Goal: Task Accomplishment & Management: Use online tool/utility

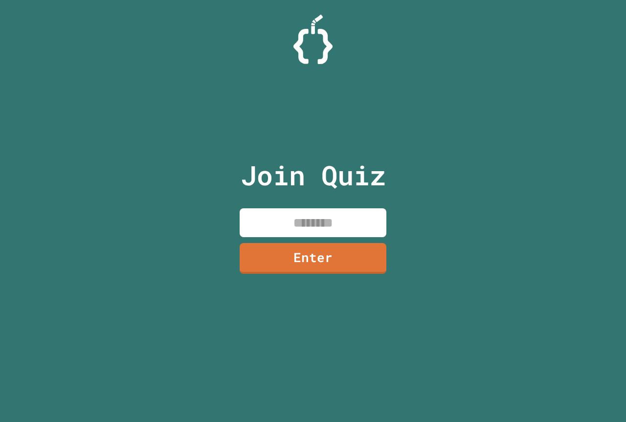
click at [319, 220] on input at bounding box center [313, 222] width 147 height 29
type input "********"
click at [300, 270] on link "Enter" at bounding box center [313, 257] width 142 height 32
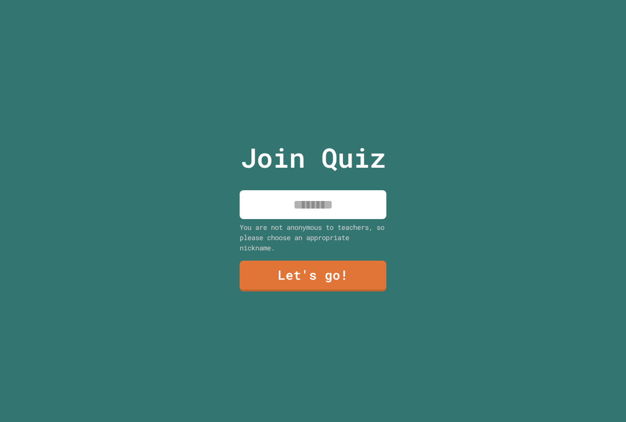
click at [288, 210] on input at bounding box center [313, 204] width 147 height 29
type input "******"
click at [300, 272] on link "Let's go!" at bounding box center [313, 275] width 149 height 32
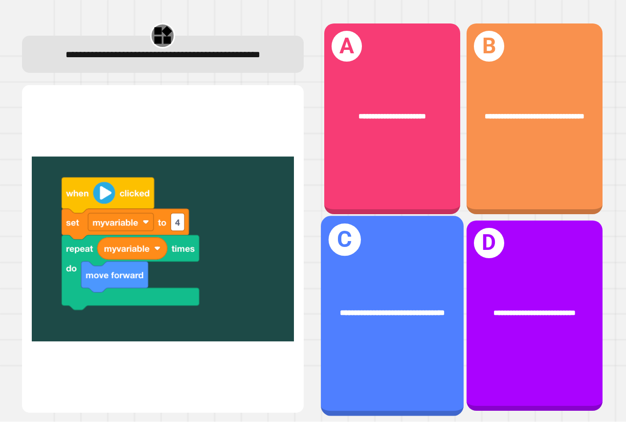
click at [401, 316] on div "**********" at bounding box center [392, 312] width 143 height 43
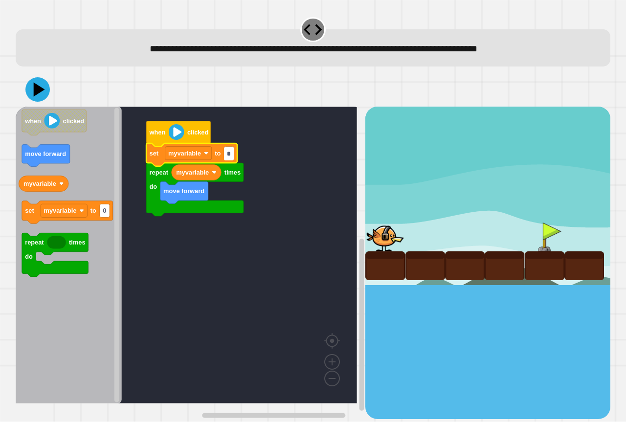
type input "*"
drag, startPoint x: 51, startPoint y: 88, endPoint x: 46, endPoint y: 88, distance: 5.4
click at [46, 88] on div at bounding box center [313, 89] width 594 height 34
click at [40, 91] on icon at bounding box center [40, 89] width 14 height 17
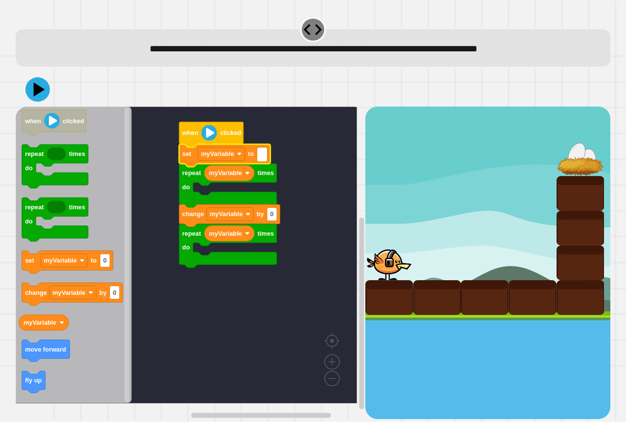
type input "*"
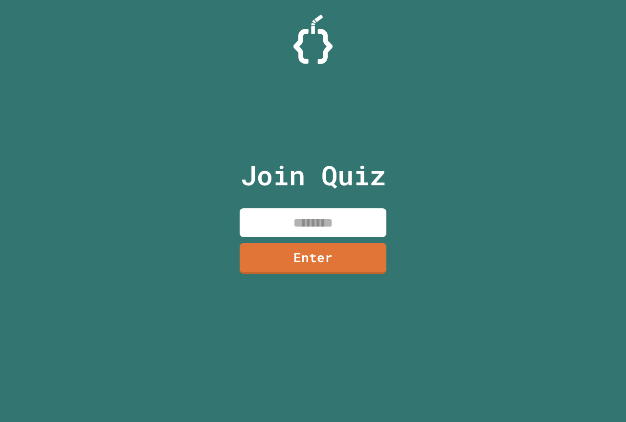
click at [340, 218] on input at bounding box center [313, 222] width 147 height 29
type input "********"
drag, startPoint x: 357, startPoint y: 285, endPoint x: 346, endPoint y: 265, distance: 22.1
click at [351, 272] on div "Join Quiz ******** Enter" at bounding box center [313, 210] width 165 height 373
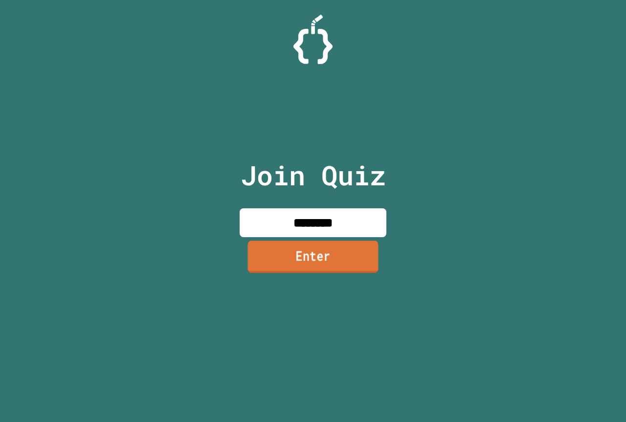
click at [339, 255] on link "Enter" at bounding box center [312, 257] width 131 height 32
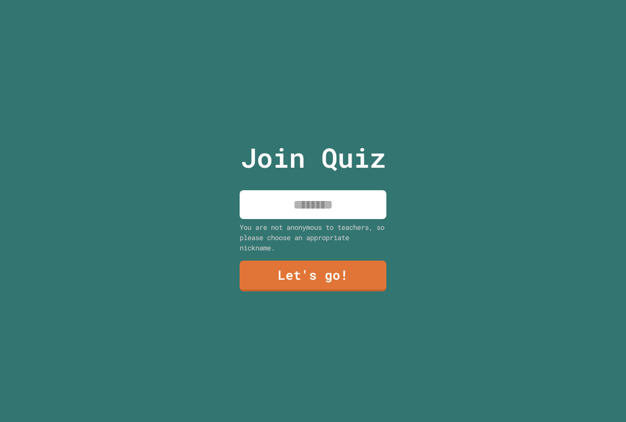
click at [292, 197] on input at bounding box center [313, 204] width 147 height 29
click at [291, 198] on input "******" at bounding box center [313, 204] width 147 height 29
type input "******"
click at [306, 278] on link "Let's go!" at bounding box center [313, 275] width 147 height 32
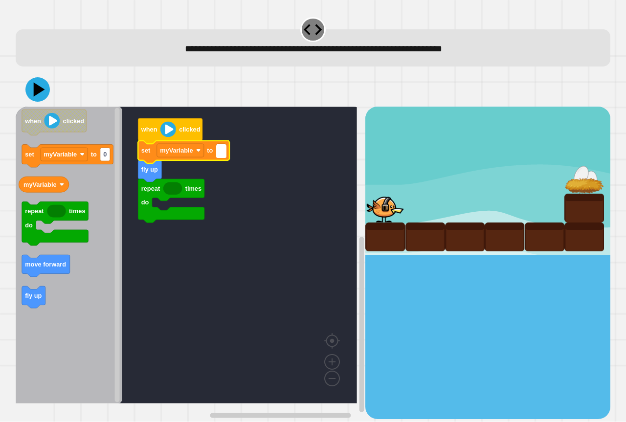
type input "*"
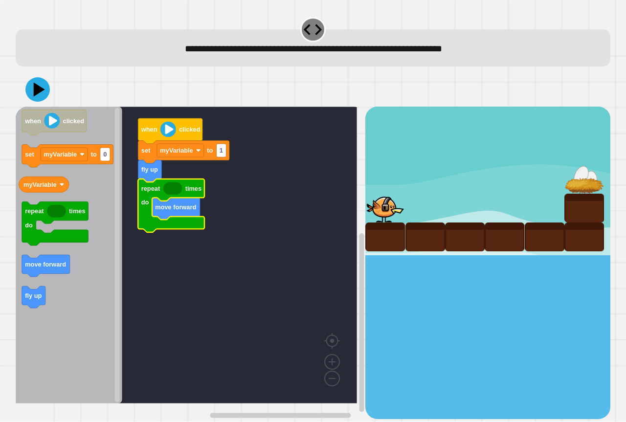
click at [169, 191] on icon "Blockly Workspace" at bounding box center [172, 188] width 19 height 13
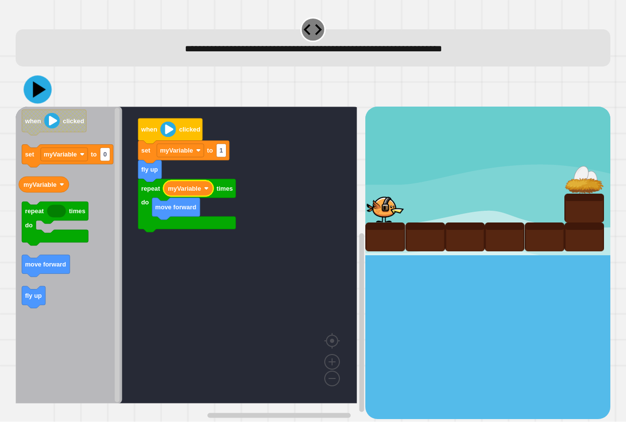
click at [33, 93] on icon at bounding box center [37, 90] width 28 height 28
click at [223, 151] on rect "Blockly Workspace" at bounding box center [221, 150] width 10 height 13
type input "*"
click at [42, 76] on div at bounding box center [313, 89] width 594 height 34
click at [41, 86] on icon at bounding box center [37, 89] width 29 height 29
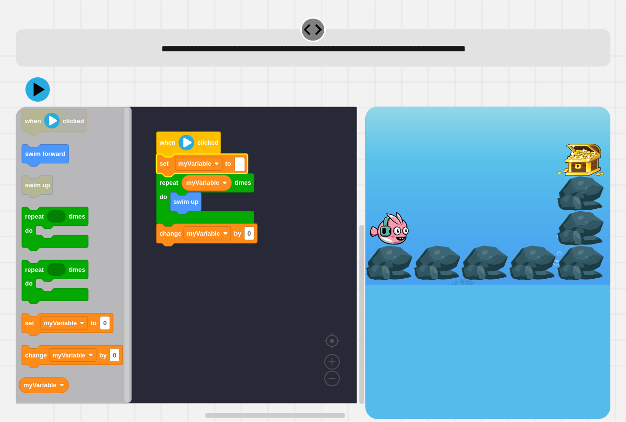
type input "*"
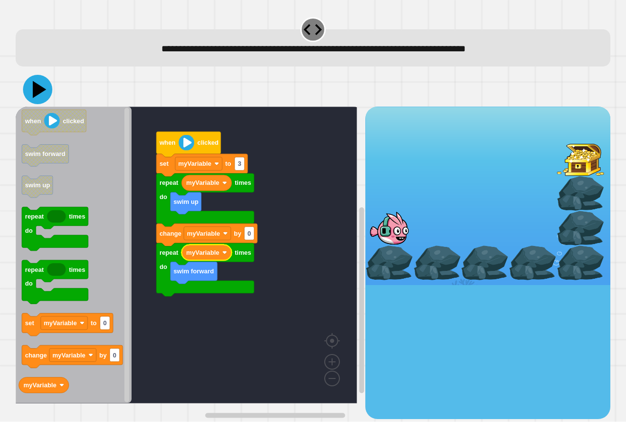
click at [33, 91] on icon at bounding box center [37, 89] width 29 height 29
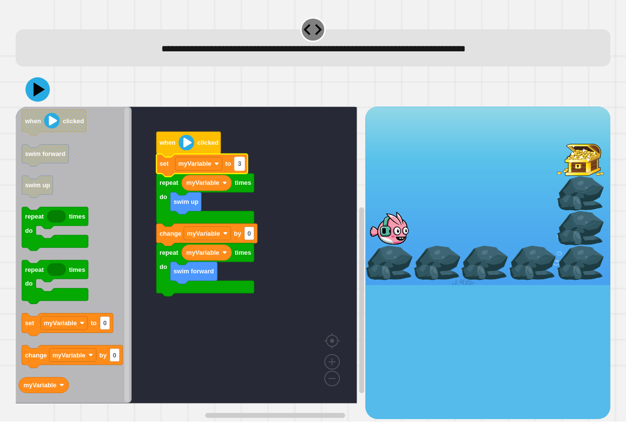
click at [239, 164] on text "3" at bounding box center [239, 163] width 3 height 7
type input "*"
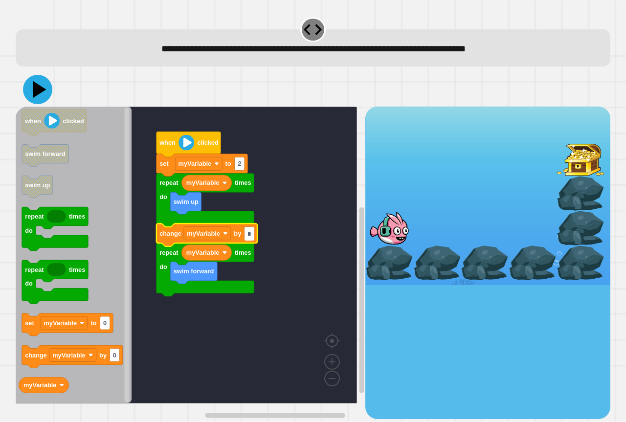
type input "*"
drag, startPoint x: 33, startPoint y: 88, endPoint x: 80, endPoint y: 104, distance: 49.3
click at [34, 88] on icon at bounding box center [37, 89] width 29 height 29
click at [253, 236] on input "*" at bounding box center [249, 233] width 10 height 13
type input "*"
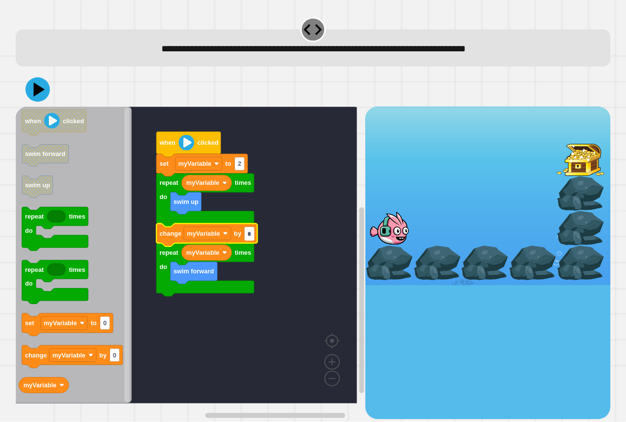
click at [47, 85] on icon at bounding box center [37, 89] width 24 height 24
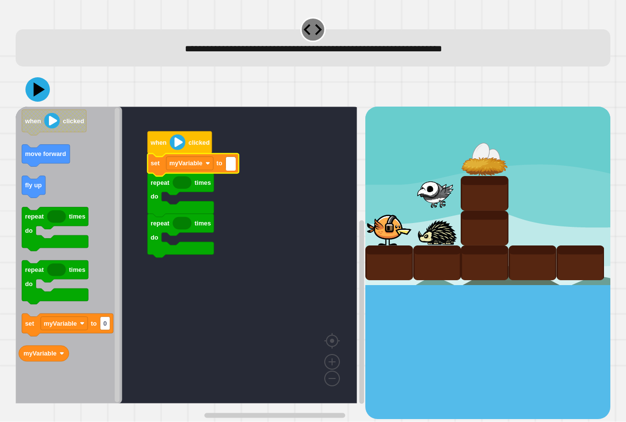
type input "*"
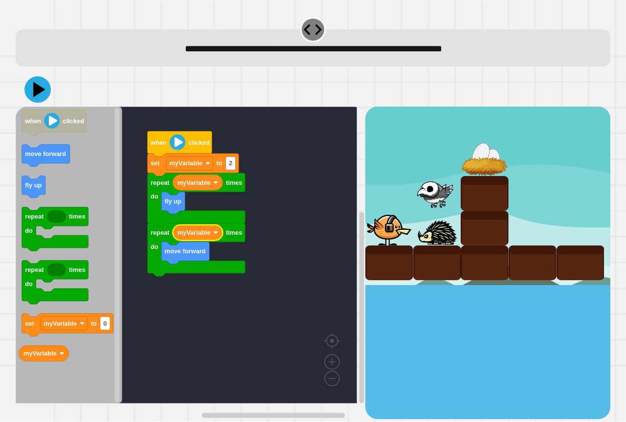
click at [40, 89] on icon at bounding box center [39, 89] width 12 height 15
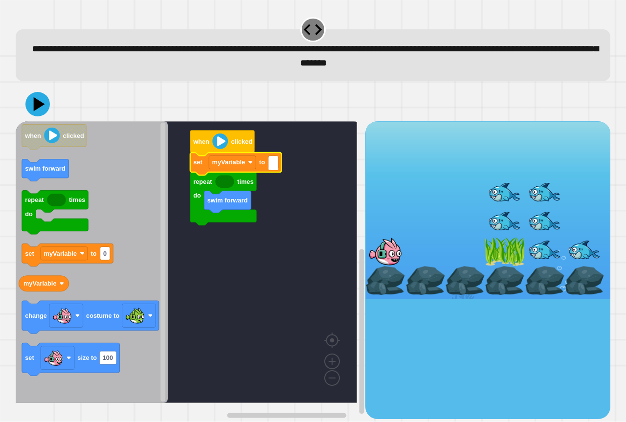
type input "*"
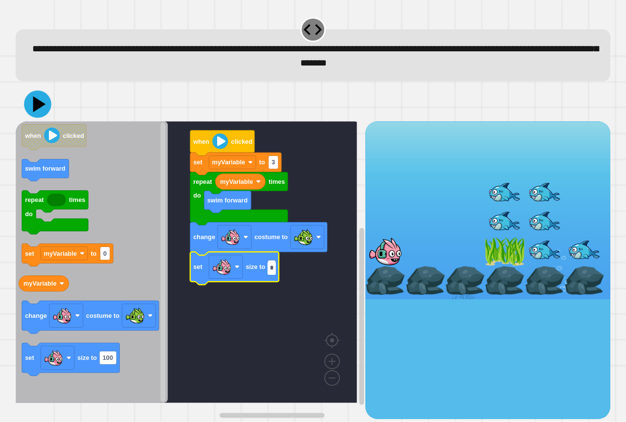
type input "*"
click at [44, 110] on icon at bounding box center [37, 104] width 27 height 27
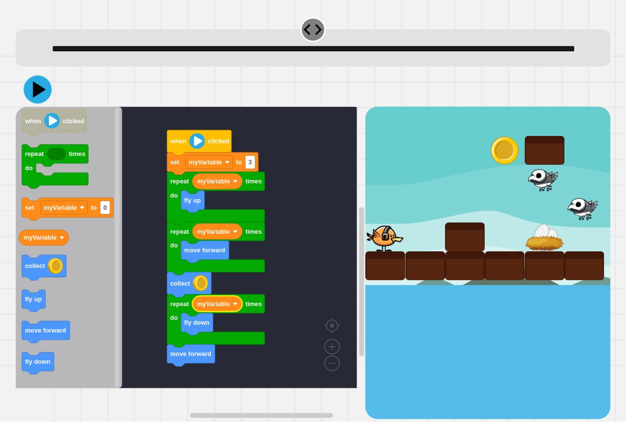
click at [38, 98] on icon at bounding box center [39, 90] width 13 height 16
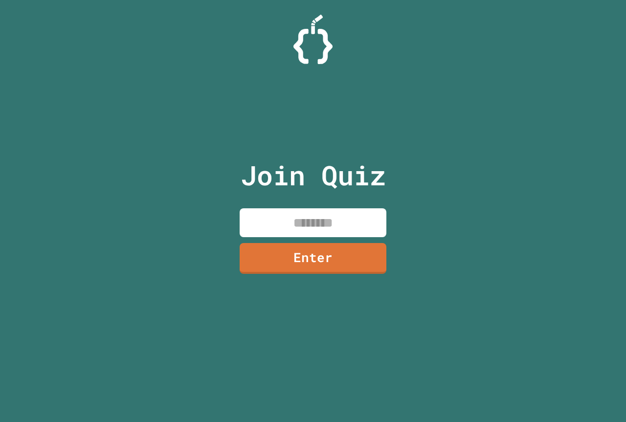
click at [337, 213] on input at bounding box center [313, 222] width 147 height 29
type input "********"
click at [329, 246] on link "Enter" at bounding box center [313, 257] width 142 height 32
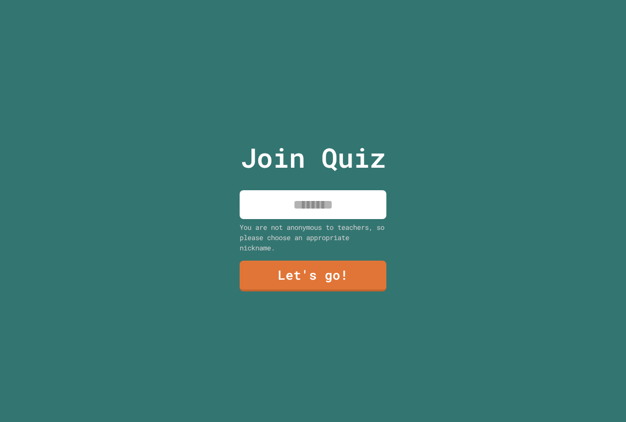
click at [303, 196] on input at bounding box center [313, 204] width 147 height 29
type input "******"
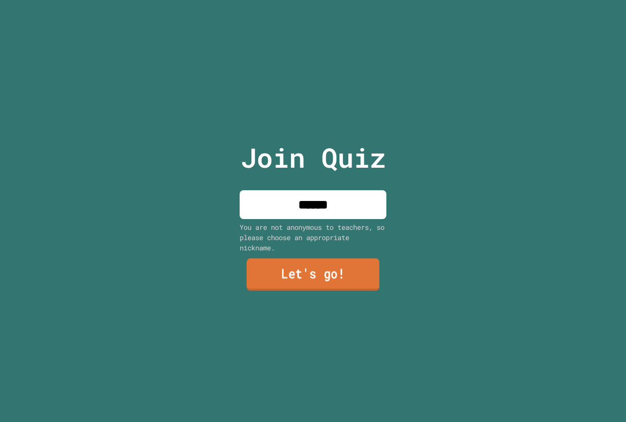
click at [295, 259] on link "Let's go!" at bounding box center [312, 275] width 133 height 32
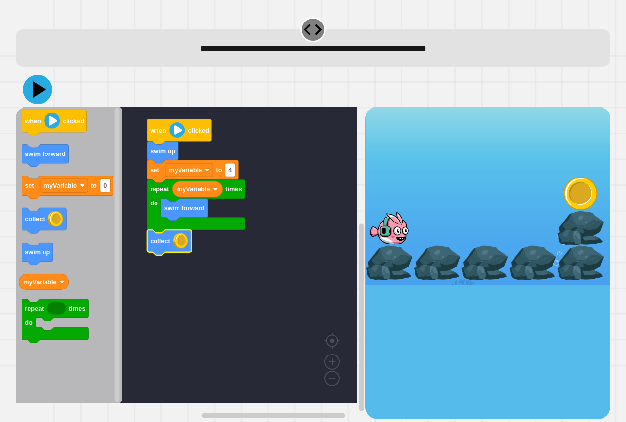
click at [47, 89] on icon at bounding box center [37, 89] width 29 height 29
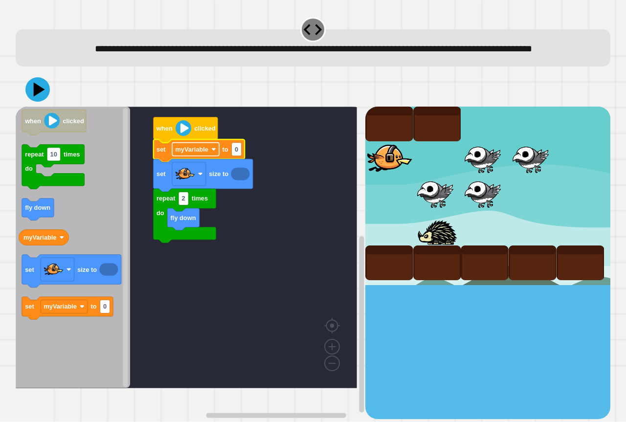
click at [210, 156] on rect "Blockly Workspace" at bounding box center [195, 149] width 47 height 13
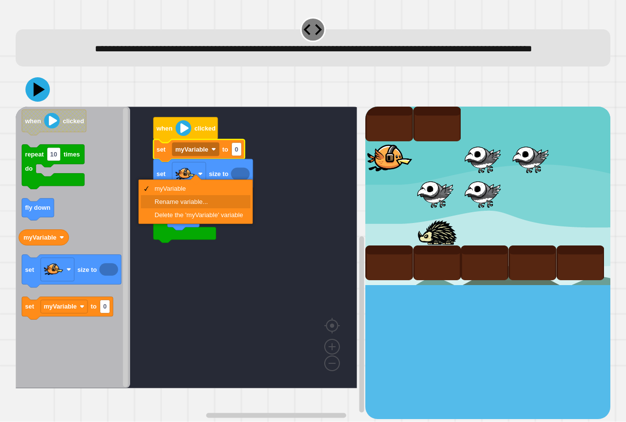
drag, startPoint x: 203, startPoint y: 201, endPoint x: 273, endPoint y: 66, distance: 152.6
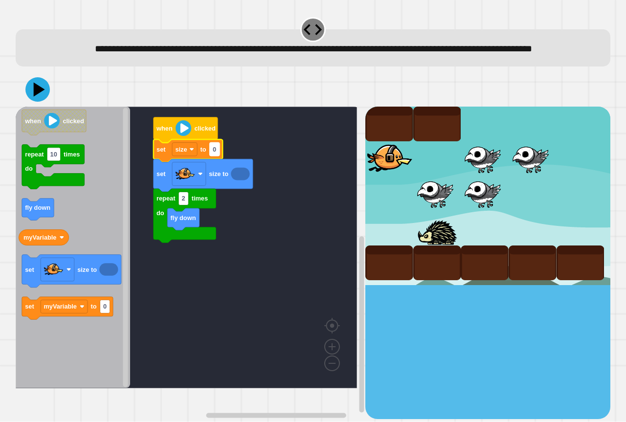
click at [216, 153] on text "0" at bounding box center [214, 149] width 3 height 7
type input "*******"
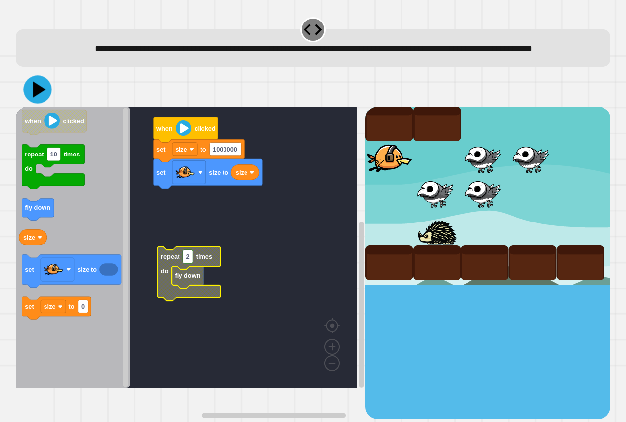
click at [35, 98] on icon at bounding box center [39, 90] width 13 height 16
click at [23, 101] on div at bounding box center [313, 89] width 594 height 34
click at [30, 104] on icon at bounding box center [37, 89] width 29 height 29
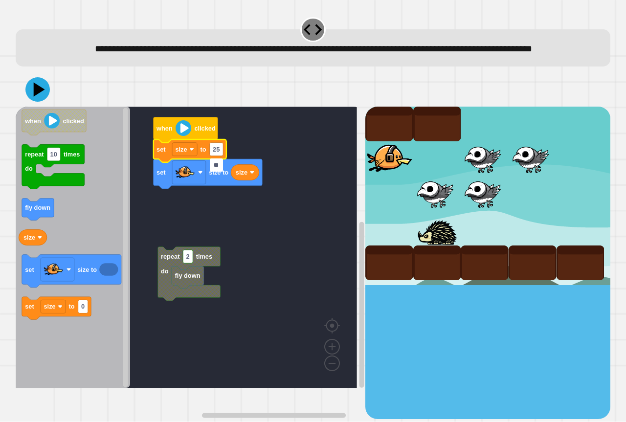
type input "*"
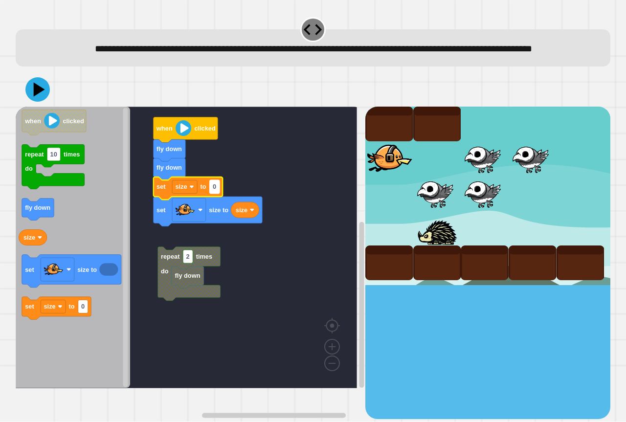
click at [217, 194] on rect "Blockly Workspace" at bounding box center [215, 186] width 10 height 13
type input "***"
click at [33, 104] on icon at bounding box center [37, 89] width 29 height 29
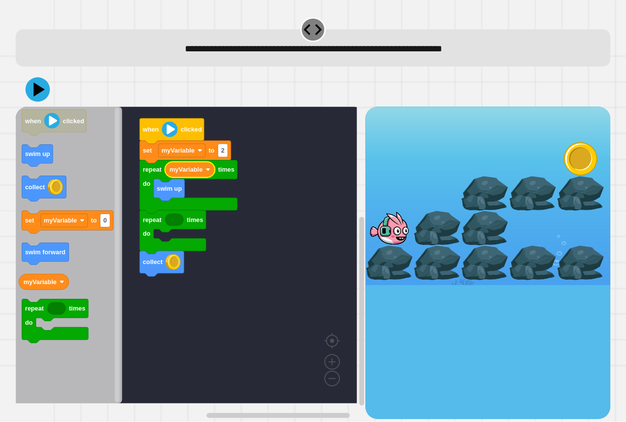
click at [133, 243] on div "collect repeat times do repeat times do swim up myVariable set myVariable to 2 …" at bounding box center [191, 263] width 350 height 312
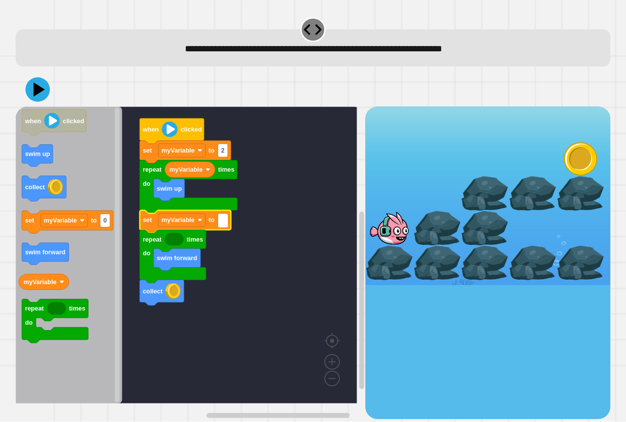
type input "*"
click at [40, 107] on div at bounding box center [313, 89] width 594 height 34
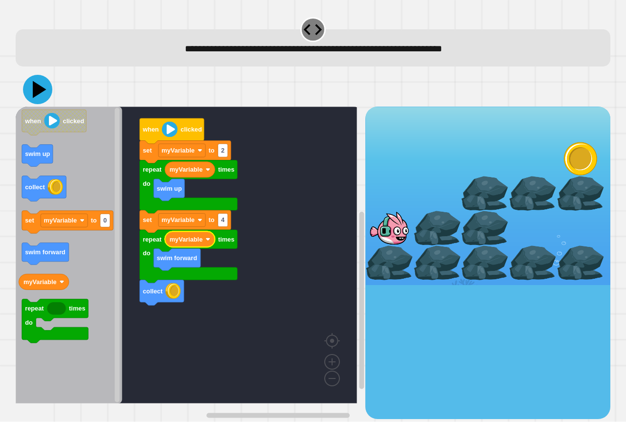
click at [42, 88] on icon at bounding box center [37, 89] width 29 height 29
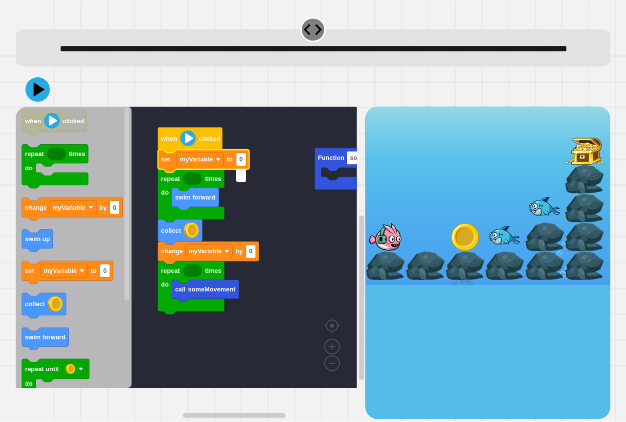
type input "*"
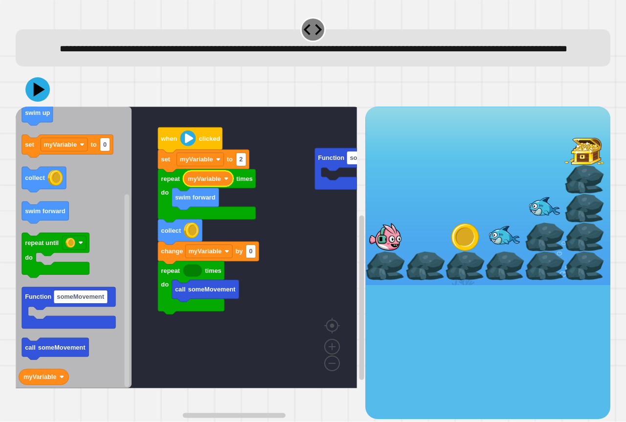
click at [317, 193] on g "Function someMovement when clicked set myVariable to 2 change myVariable by 0 c…" at bounding box center [212, 248] width 393 height 282
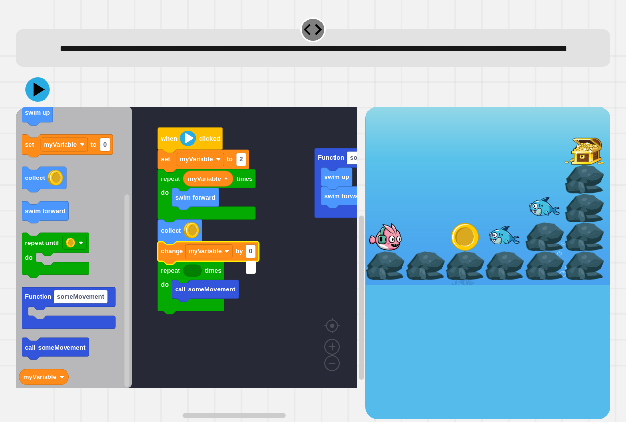
type input "*"
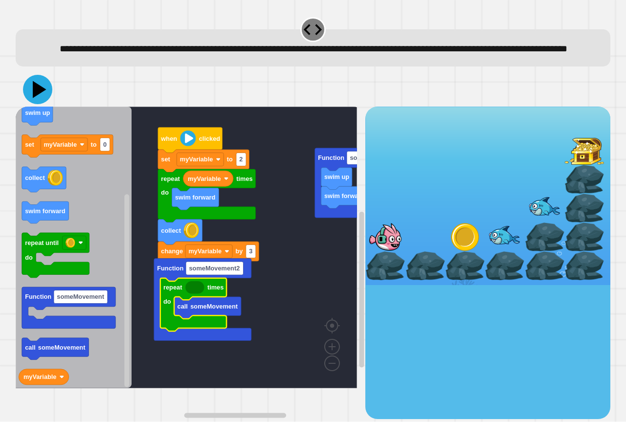
click at [46, 104] on icon at bounding box center [37, 89] width 29 height 29
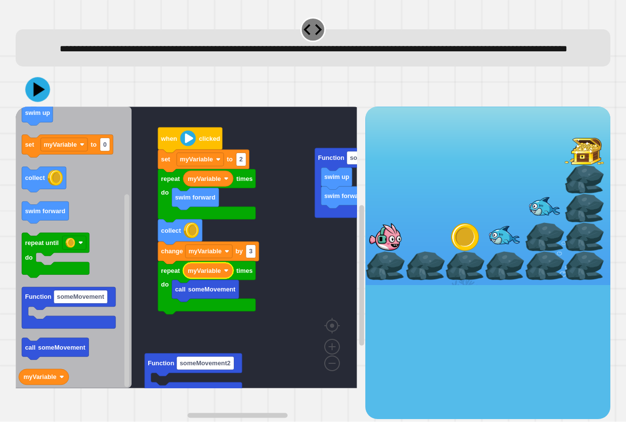
click at [44, 97] on icon at bounding box center [39, 90] width 11 height 15
click at [249, 255] on text "3" at bounding box center [250, 251] width 3 height 7
type input "*"
click at [37, 98] on icon at bounding box center [40, 89] width 14 height 17
click at [40, 100] on icon at bounding box center [37, 89] width 29 height 29
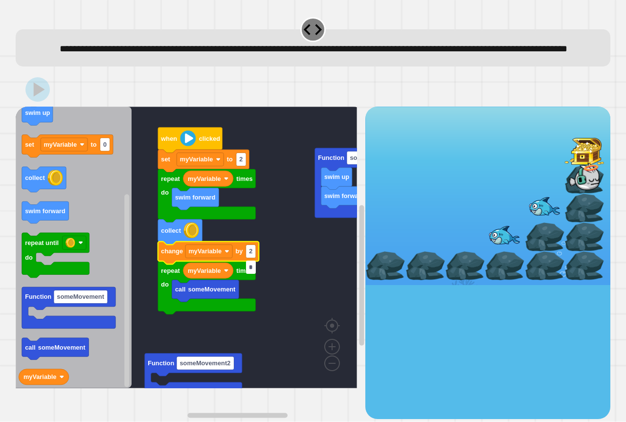
click at [252, 270] on input "*" at bounding box center [251, 267] width 10 height 13
type input "*"
click at [34, 98] on icon at bounding box center [39, 90] width 13 height 16
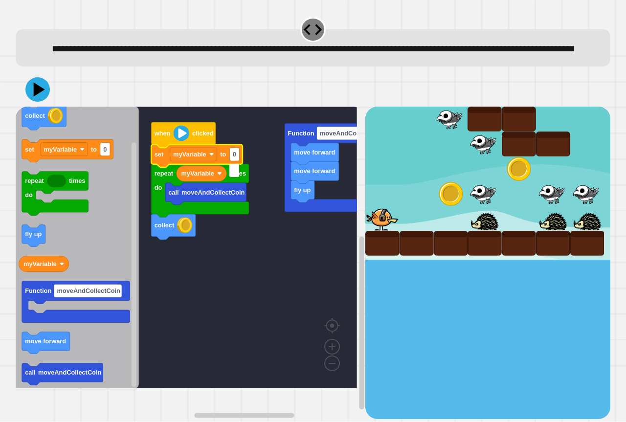
type input "*"
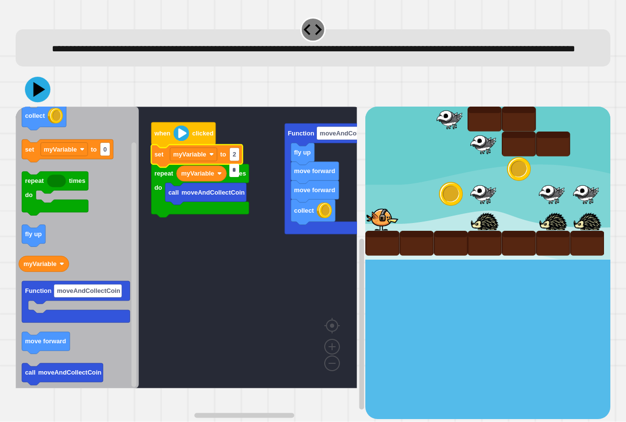
type input "*"
click at [36, 98] on icon at bounding box center [40, 89] width 14 height 17
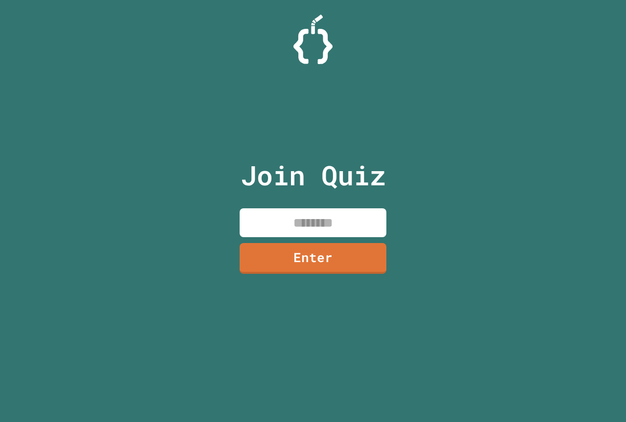
click at [363, 229] on input at bounding box center [313, 222] width 147 height 29
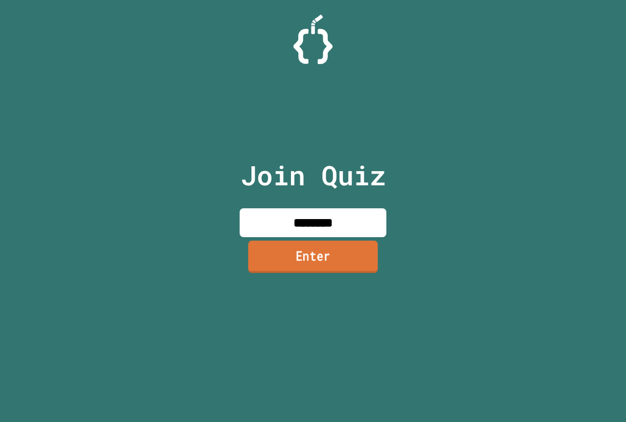
type input "********"
click at [348, 245] on link "Enter" at bounding box center [313, 257] width 130 height 32
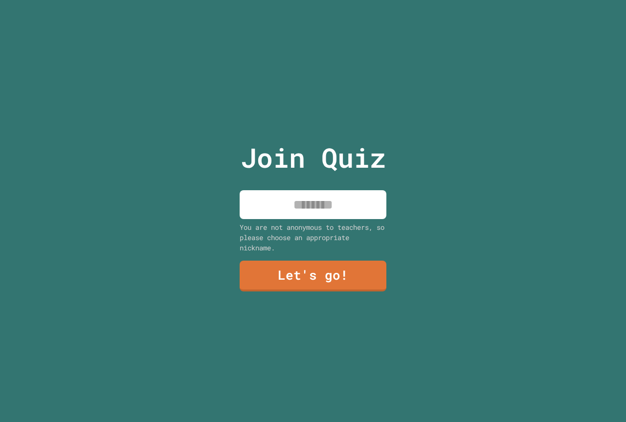
click at [304, 209] on input at bounding box center [313, 204] width 147 height 29
type input "******"
click at [337, 265] on link "Let's go!" at bounding box center [313, 275] width 148 height 32
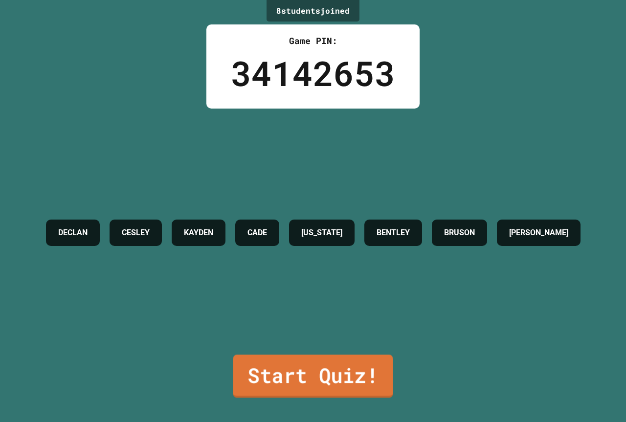
click at [335, 383] on link "Start Quiz!" at bounding box center [313, 375] width 160 height 43
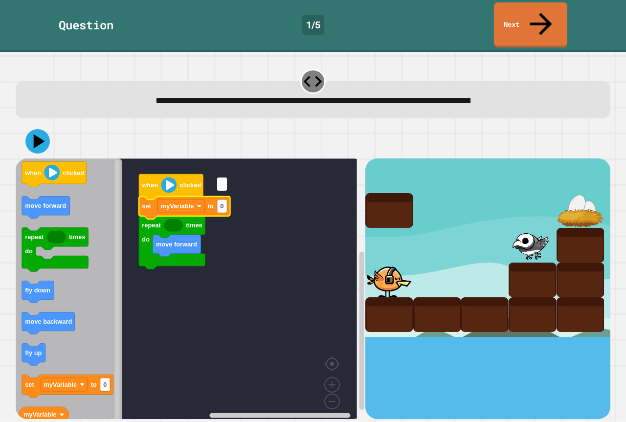
type input "*"
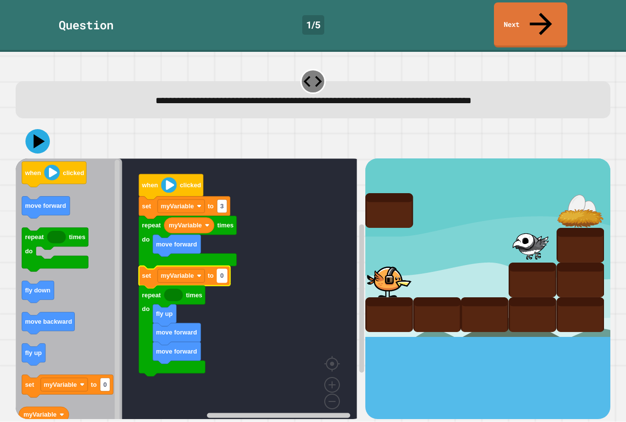
click at [218, 269] on rect "Blockly Workspace" at bounding box center [222, 275] width 10 height 13
type input "*"
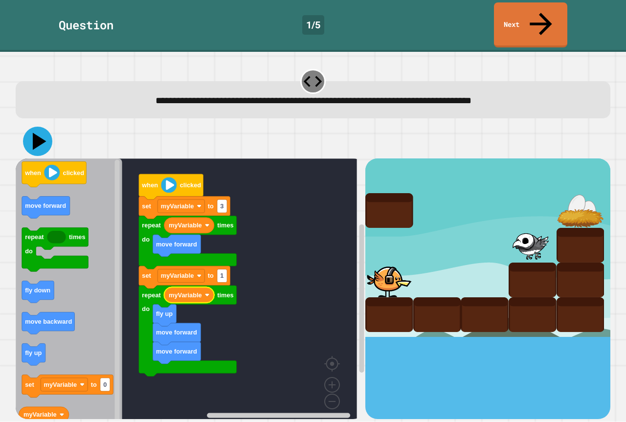
click at [40, 133] on icon at bounding box center [40, 141] width 14 height 17
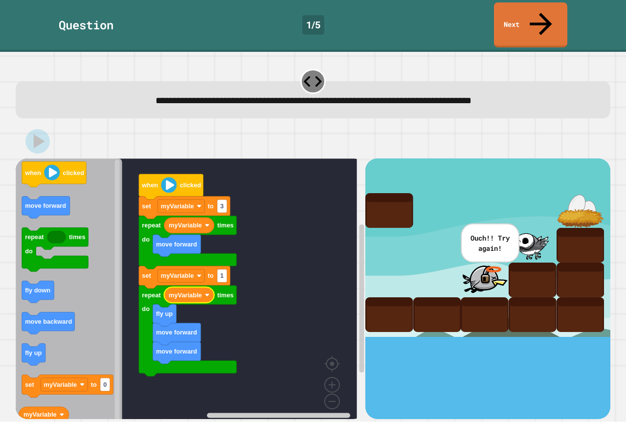
click at [225, 199] on rect "Blockly Workspace" at bounding box center [222, 205] width 10 height 13
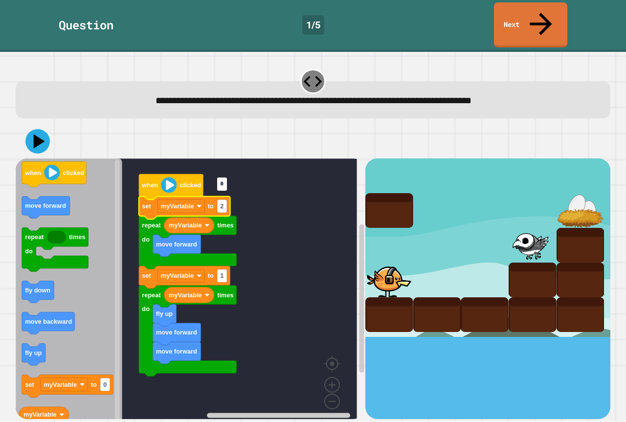
type input "*"
click at [40, 127] on icon at bounding box center [37, 141] width 29 height 29
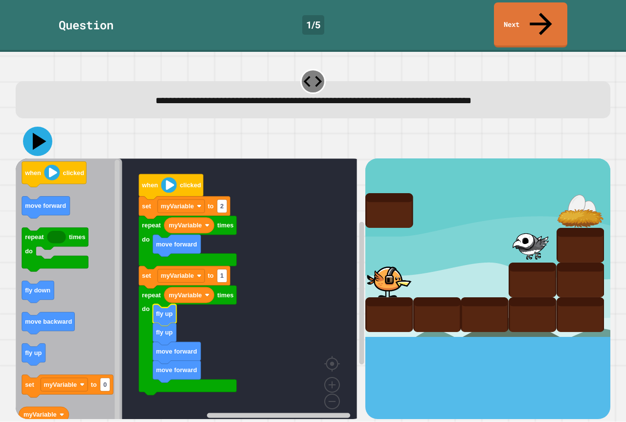
click at [43, 127] on icon at bounding box center [37, 141] width 29 height 29
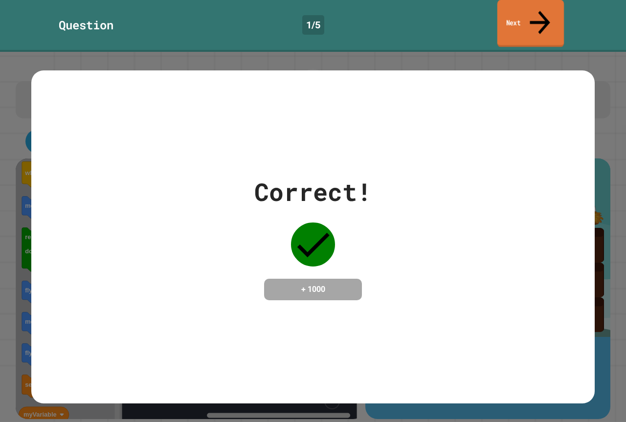
click at [541, 5] on link "Next" at bounding box center [530, 23] width 66 height 47
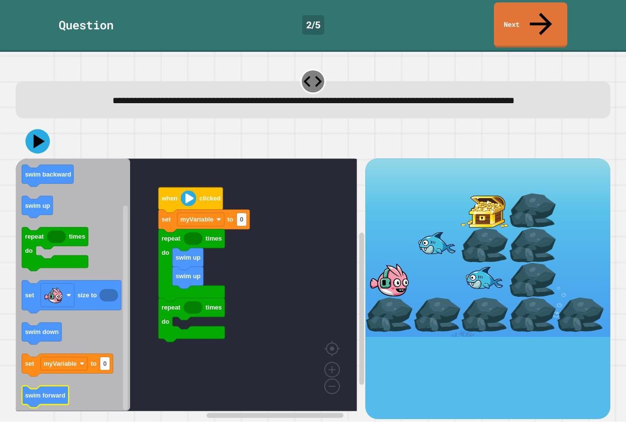
click at [72, 386] on icon "Blockly Workspace" at bounding box center [73, 284] width 114 height 253
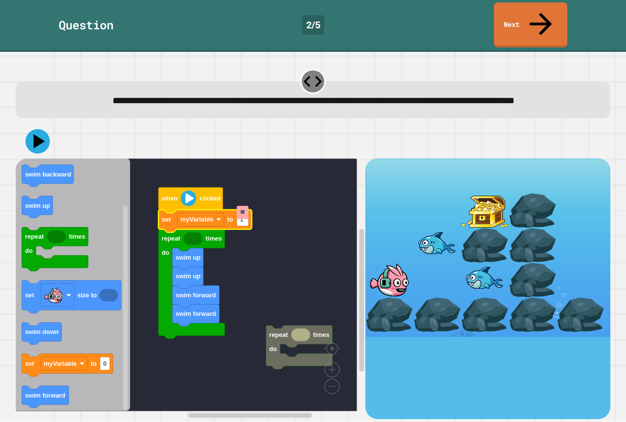
type input "*"
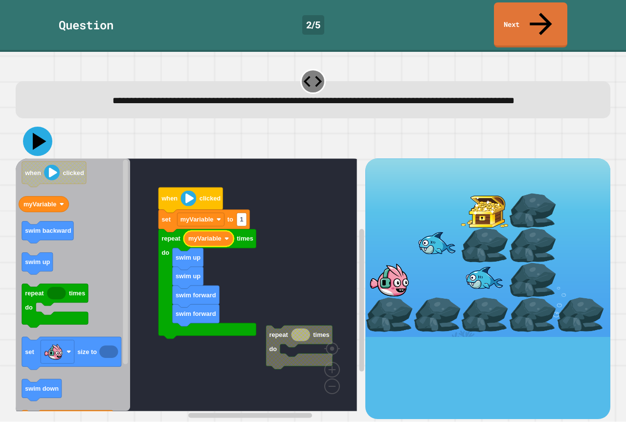
click at [32, 142] on icon at bounding box center [37, 141] width 29 height 29
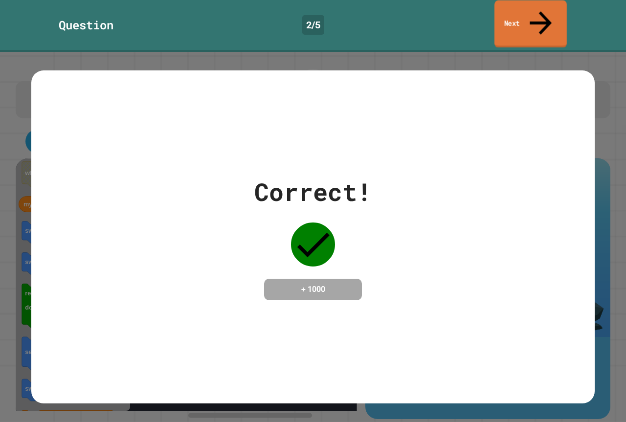
click at [514, 15] on link "Next" at bounding box center [530, 23] width 72 height 47
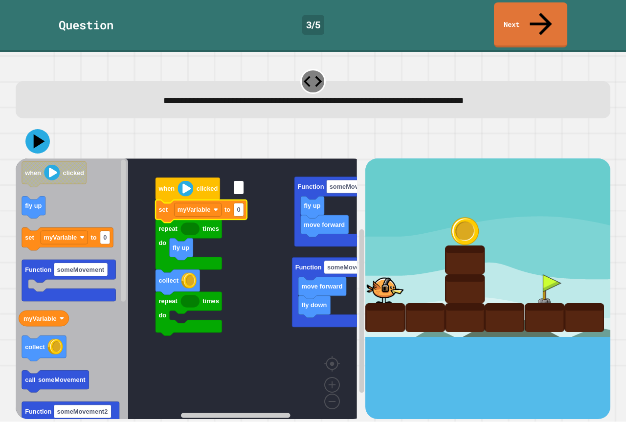
type input "*"
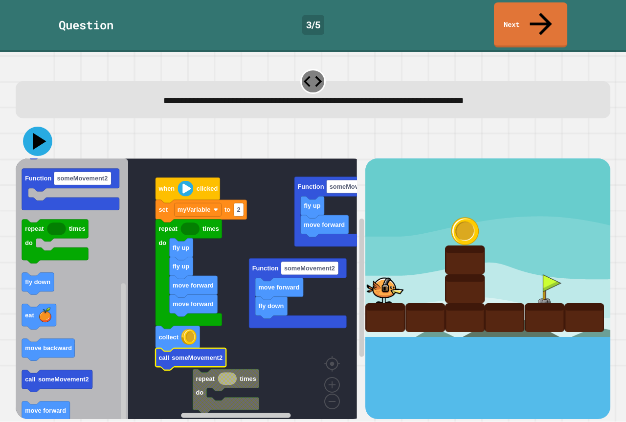
click at [37, 133] on icon at bounding box center [40, 141] width 14 height 17
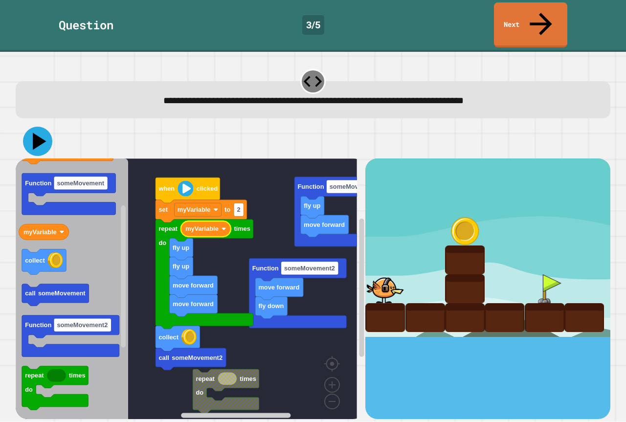
click at [40, 124] on div at bounding box center [313, 141] width 594 height 34
click at [43, 127] on icon at bounding box center [37, 141] width 29 height 29
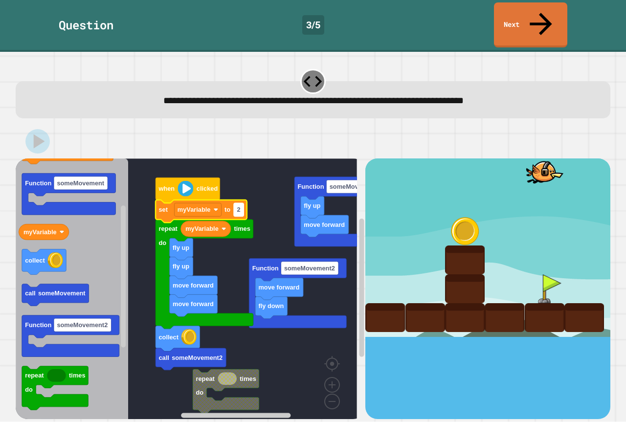
click at [239, 203] on g "2" at bounding box center [239, 209] width 10 height 13
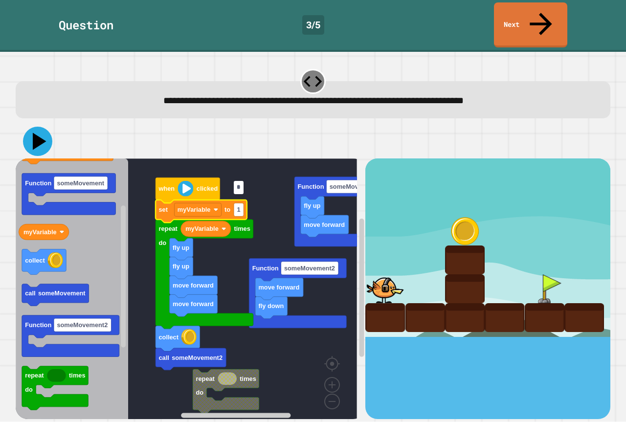
type input "*"
click at [32, 127] on icon at bounding box center [37, 141] width 29 height 29
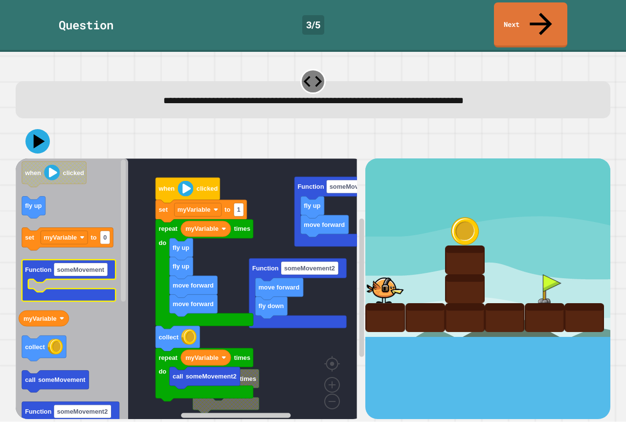
click at [167, 306] on div "move forward fly up Function someMovement fly down move forward Function someMo…" at bounding box center [191, 288] width 350 height 260
click at [72, 213] on icon "when clicked fly up set myVariable to 0 Function someMovement myVariable collec…" at bounding box center [72, 292] width 112 height 268
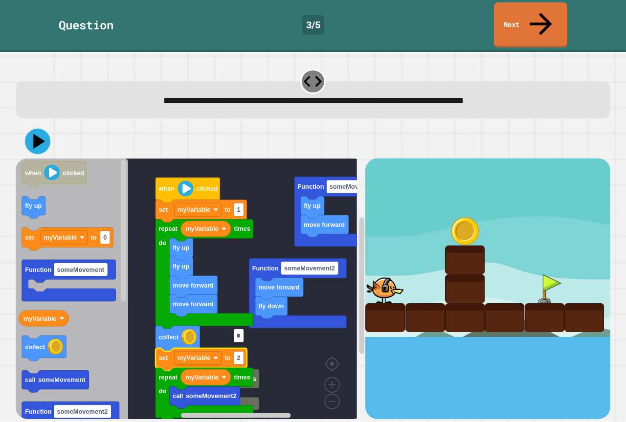
type input "*"
click at [47, 129] on icon at bounding box center [37, 141] width 25 height 25
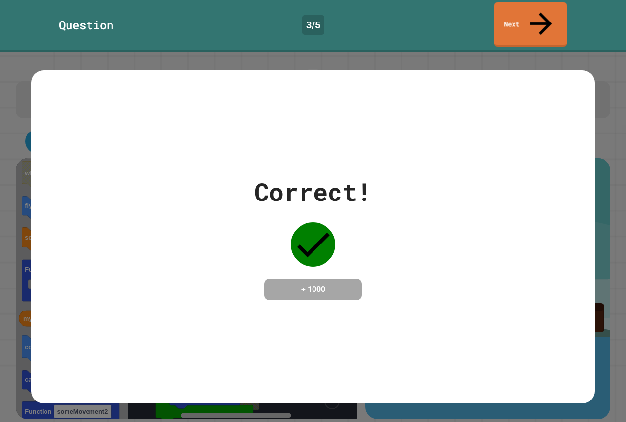
drag, startPoint x: 491, startPoint y: 14, endPoint x: 508, endPoint y: 16, distance: 16.8
click at [492, 14] on div "Question 3 / 5 Next" at bounding box center [313, 24] width 626 height 45
click at [518, 17] on link "Next" at bounding box center [530, 23] width 71 height 47
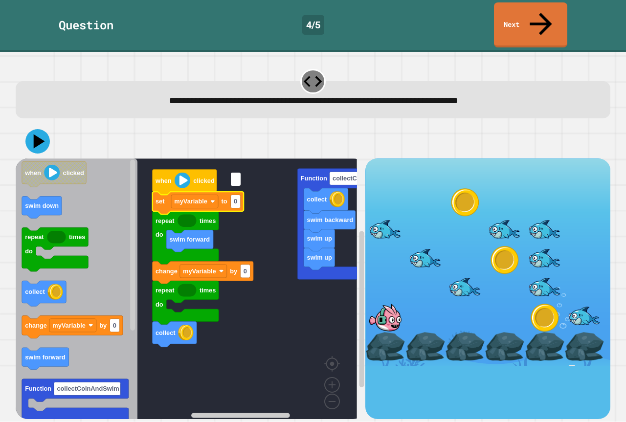
type input "*"
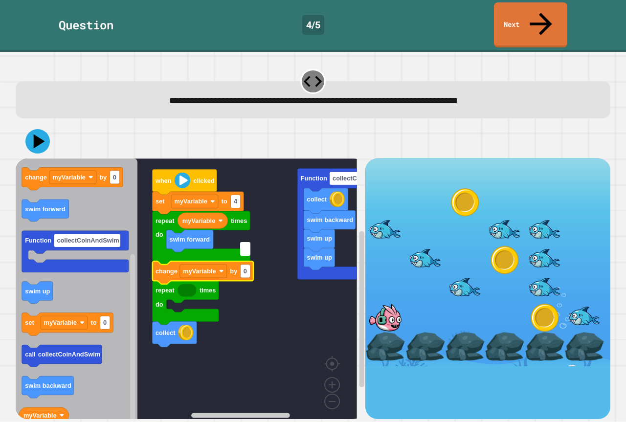
type input "*"
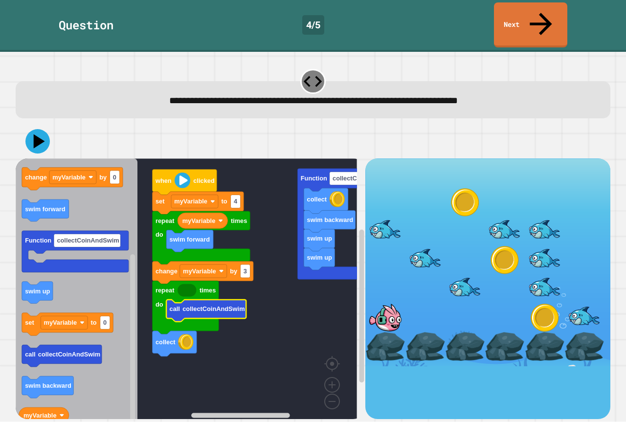
click at [269, 269] on rect "Blockly Workspace" at bounding box center [186, 292] width 341 height 268
click at [274, 397] on div "swim up swim up swim backward collect Function collectCoinAndSwim when clicked …" at bounding box center [191, 288] width 350 height 260
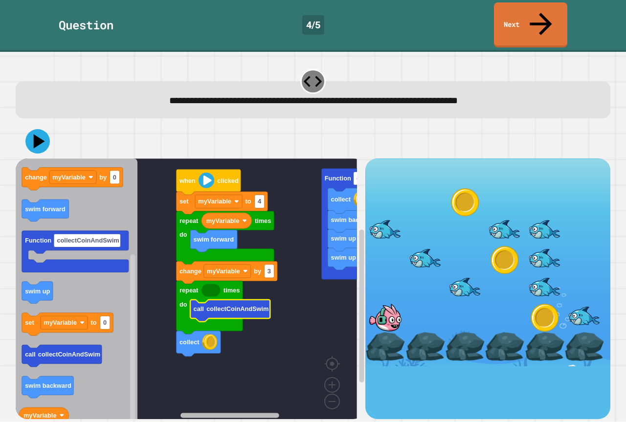
click at [259, 412] on g "Blockly Workspace" at bounding box center [255, 415] width 212 height 7
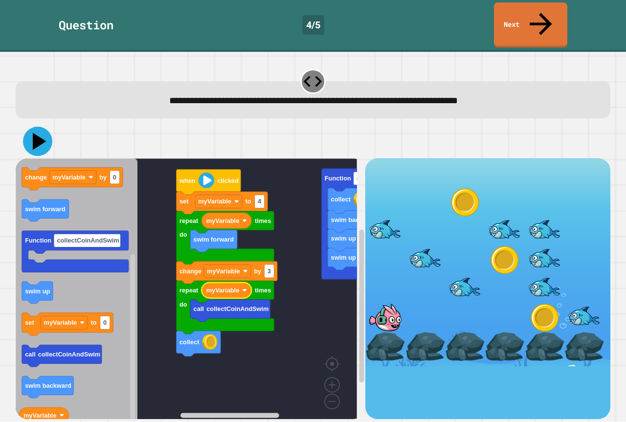
click at [32, 127] on icon at bounding box center [37, 141] width 29 height 29
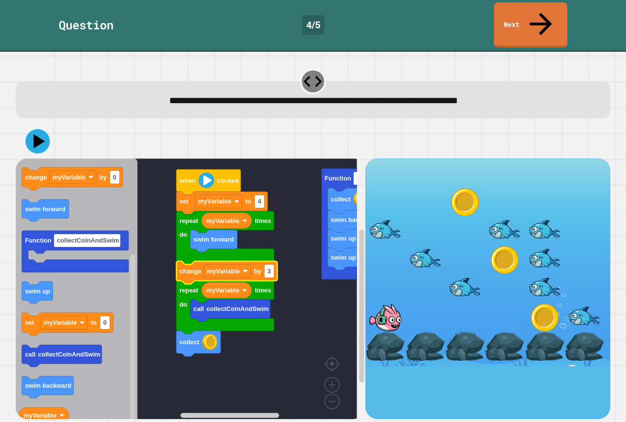
click at [269, 267] on text "3" at bounding box center [268, 270] width 3 height 7
type input "*"
click at [33, 127] on icon at bounding box center [37, 141] width 29 height 29
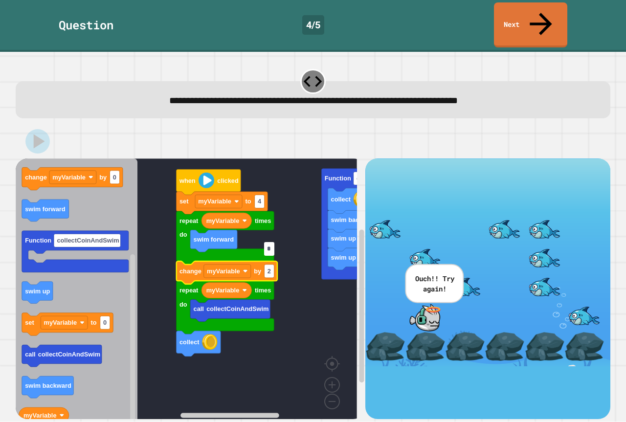
click at [272, 251] on input "*" at bounding box center [269, 248] width 10 height 13
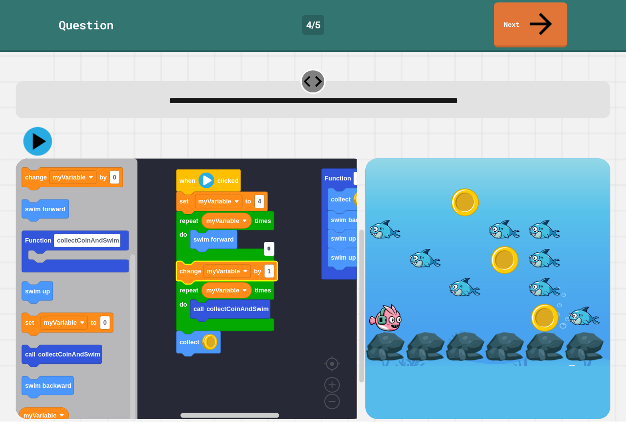
type input "*"
click at [48, 127] on icon at bounding box center [37, 141] width 29 height 29
click at [273, 250] on input "*" at bounding box center [269, 248] width 10 height 13
type input "*"
click at [33, 127] on icon at bounding box center [37, 141] width 29 height 29
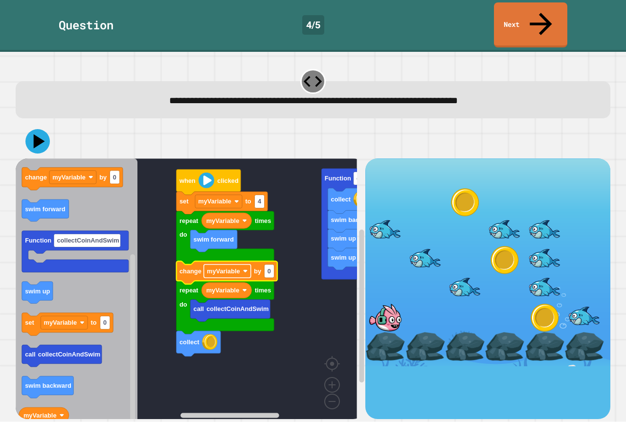
click at [244, 269] on image "Blockly Workspace" at bounding box center [245, 271] width 5 height 5
click at [164, 228] on rect "Blockly Workspace" at bounding box center [186, 292] width 341 height 268
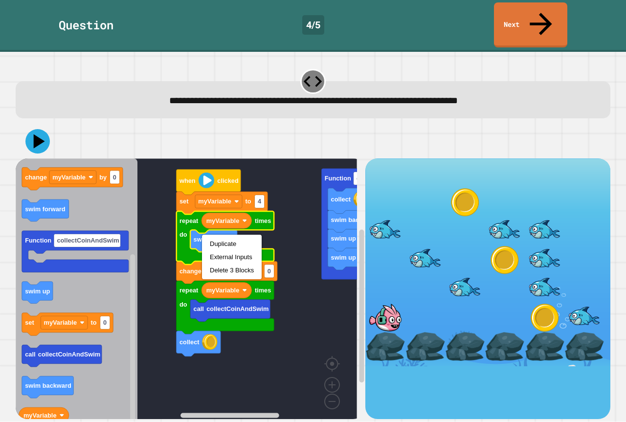
click at [264, 343] on rect "Blockly Workspace" at bounding box center [186, 292] width 341 height 268
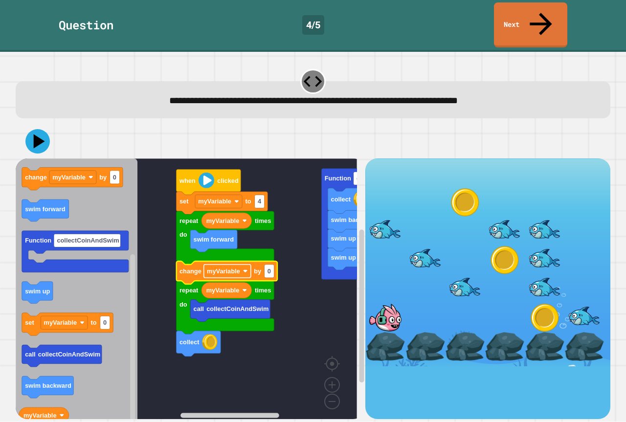
click at [243, 269] on image "Blockly Workspace" at bounding box center [245, 271] width 5 height 5
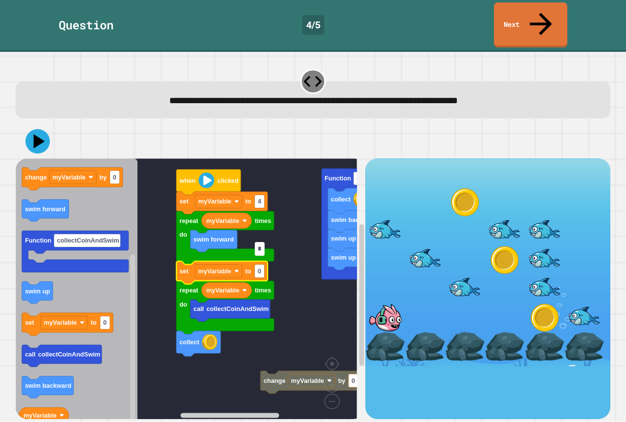
type input "*"
click at [44, 127] on icon at bounding box center [37, 141] width 29 height 29
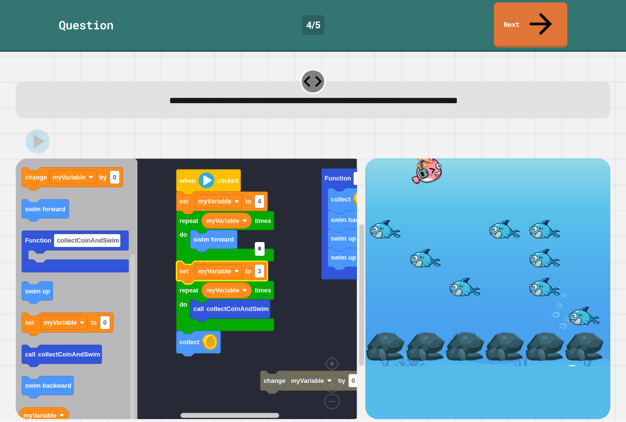
click at [263, 252] on input "*" at bounding box center [260, 248] width 10 height 13
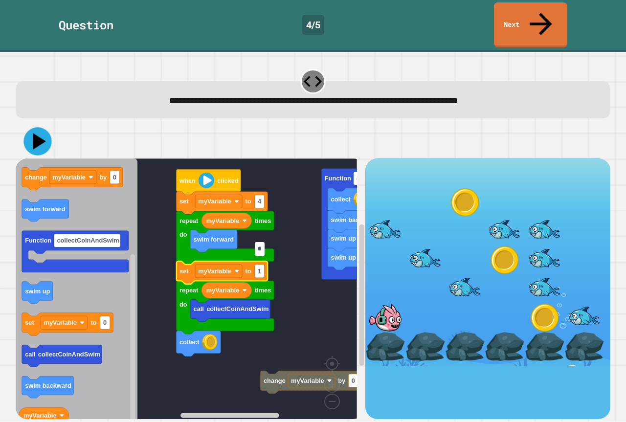
type input "*"
click at [37, 133] on icon at bounding box center [39, 141] width 13 height 17
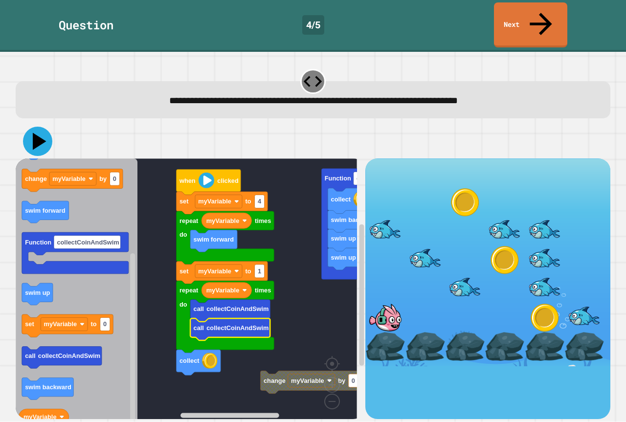
click at [48, 127] on icon at bounding box center [37, 141] width 29 height 29
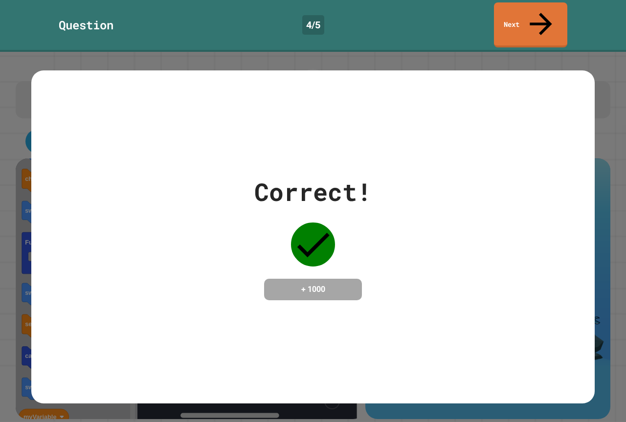
drag, startPoint x: 2, startPoint y: 298, endPoint x: 621, endPoint y: 88, distance: 653.6
drag, startPoint x: 621, startPoint y: 88, endPoint x: 521, endPoint y: 20, distance: 120.4
click at [522, 19] on link "Next" at bounding box center [530, 24] width 74 height 45
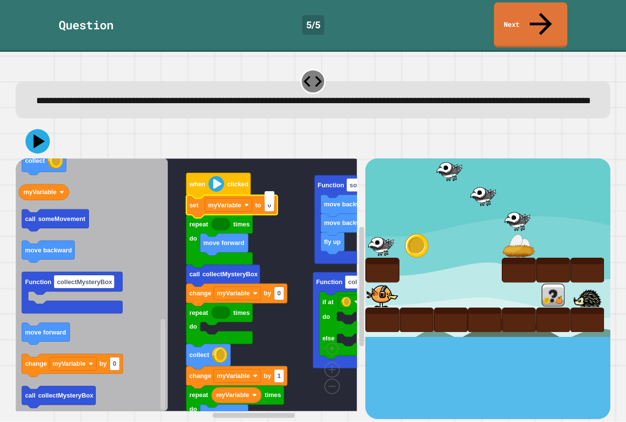
type input "*"
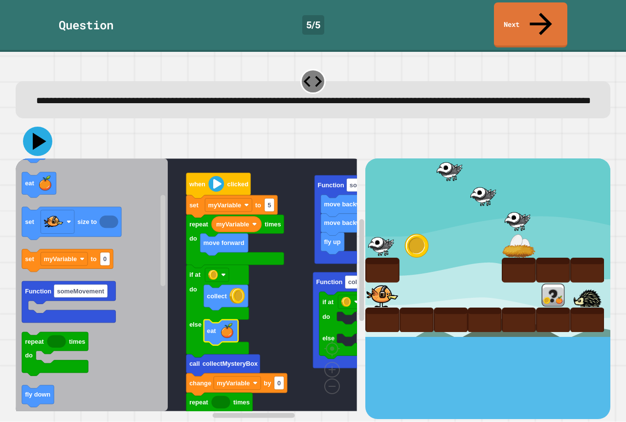
click at [44, 134] on icon at bounding box center [40, 141] width 14 height 17
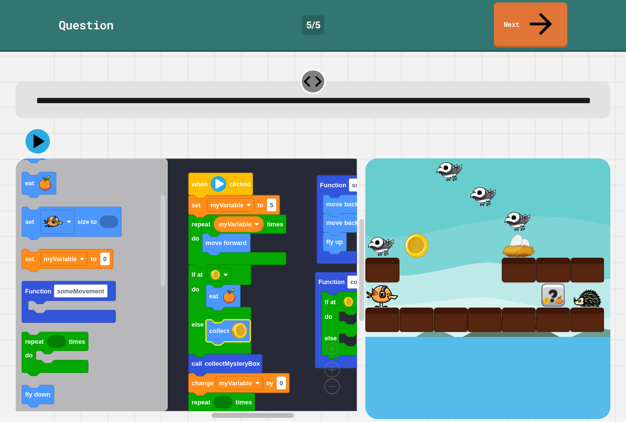
click at [271, 388] on div "fly up move backward move backward Function someMovement if at do else Function…" at bounding box center [191, 288] width 350 height 260
click at [255, 413] on rect "Blockly Workspace" at bounding box center [252, 415] width 82 height 5
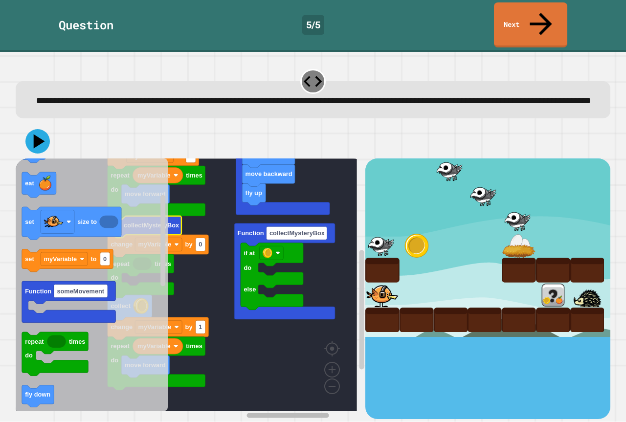
click at [267, 413] on rect "Blockly Workspace" at bounding box center [287, 415] width 82 height 5
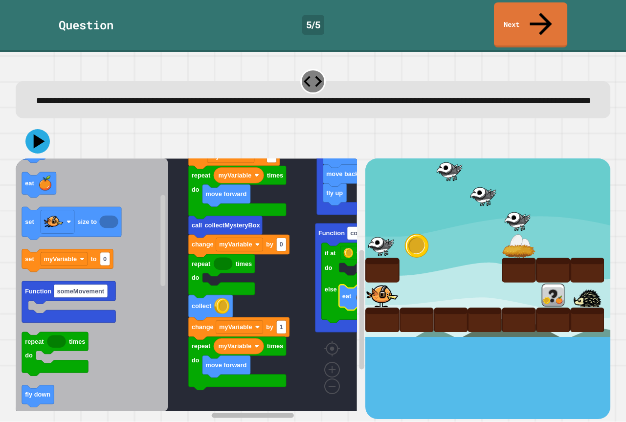
click at [214, 395] on div "fly up move backward move backward Function someMovement when clicked repeat ti…" at bounding box center [191, 288] width 350 height 260
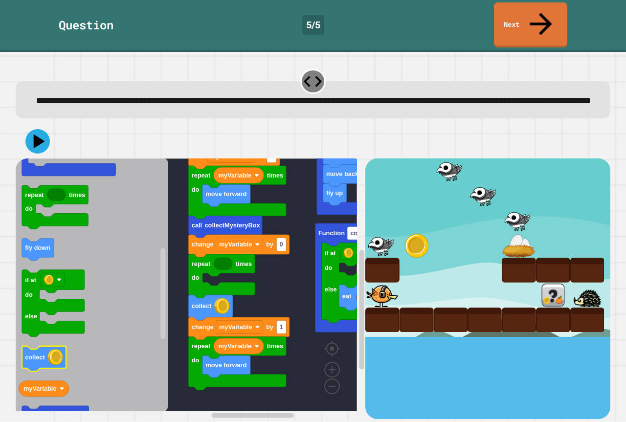
click at [195, 329] on div "fly up move backward move backward Function someMovement when clicked repeat ti…" at bounding box center [191, 288] width 350 height 260
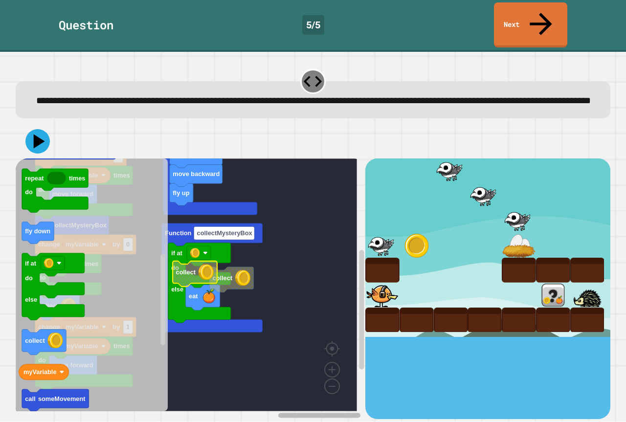
click at [293, 394] on div "fly up move backward move backward Function someMovement when clicked repeat ti…" at bounding box center [191, 288] width 350 height 260
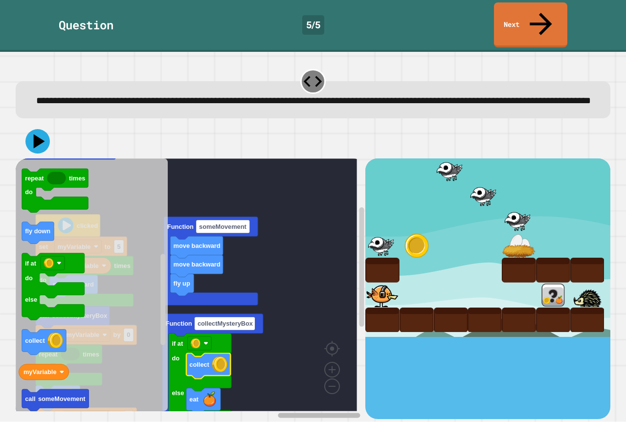
click at [261, 412] on rect "Blockly Workspace" at bounding box center [269, 415] width 181 height 7
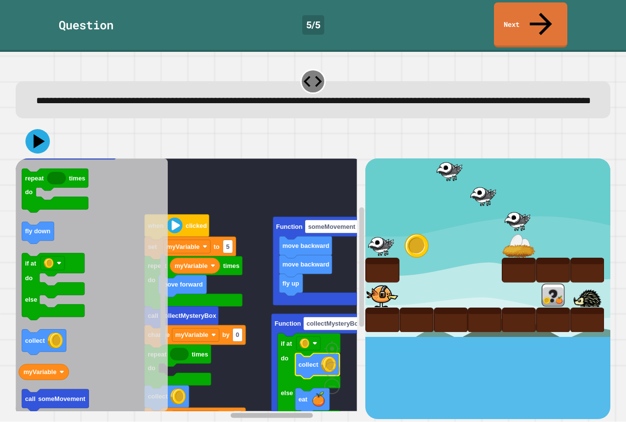
click at [229, 384] on div "fly up move backward move backward Function someMovement when clicked repeat ti…" at bounding box center [191, 288] width 350 height 260
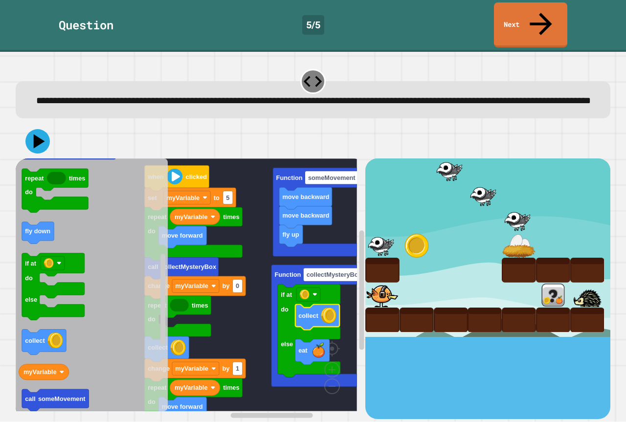
click at [241, 396] on div "fly up move backward move backward Function someMovement when clicked repeat ti…" at bounding box center [191, 288] width 350 height 260
click at [268, 412] on g "Blockly Workspace" at bounding box center [269, 415] width 181 height 7
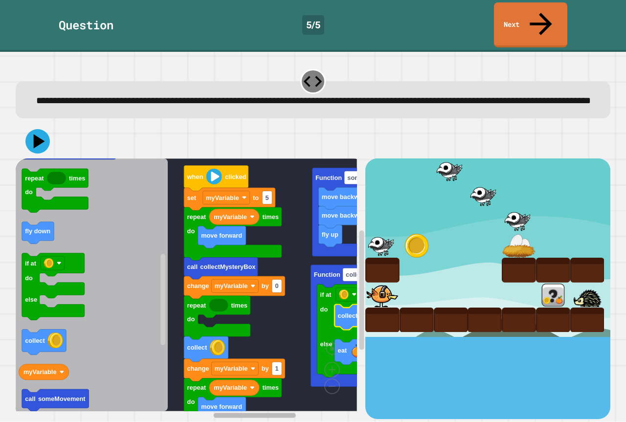
click at [251, 413] on rect "Blockly Workspace" at bounding box center [254, 415] width 82 height 5
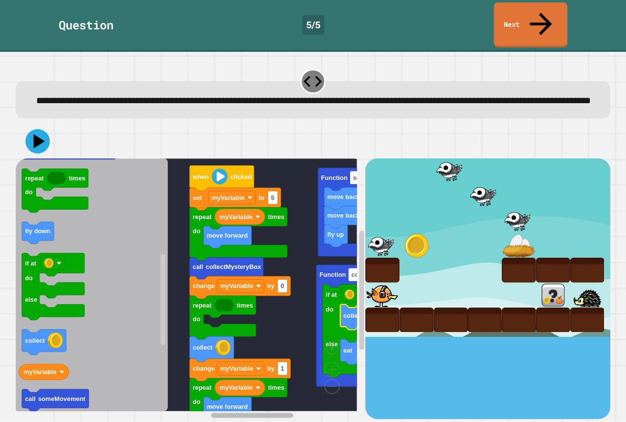
click at [253, 413] on div "**********" at bounding box center [313, 243] width 601 height 357
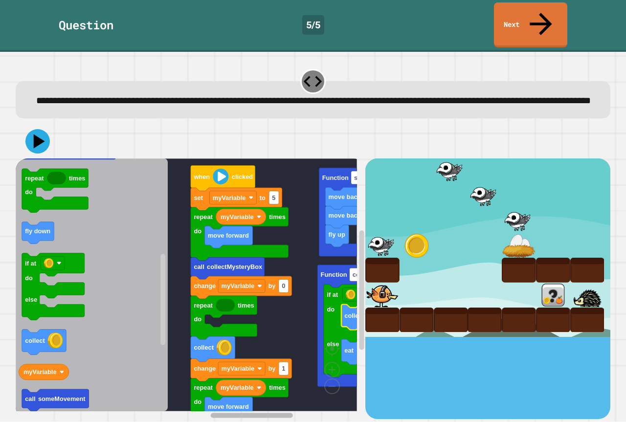
click at [265, 413] on rect "Blockly Workspace" at bounding box center [251, 415] width 82 height 5
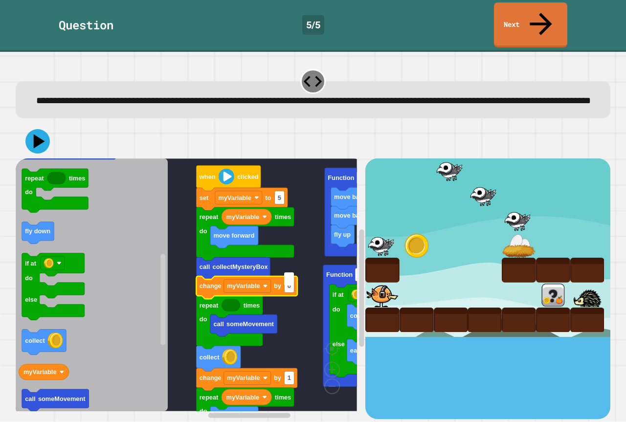
type input "*"
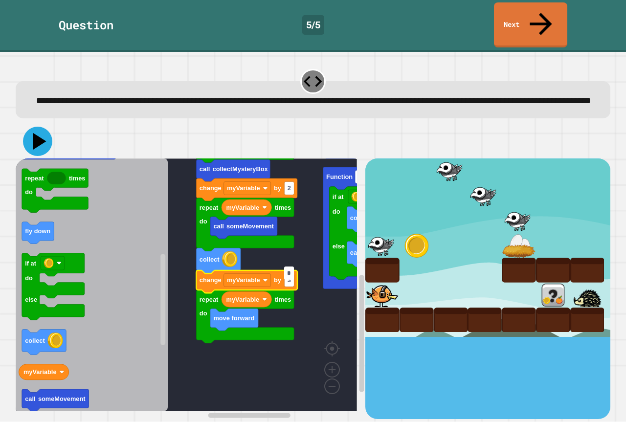
type input "*"
click at [38, 127] on icon at bounding box center [37, 141] width 29 height 29
click at [289, 185] on text "2" at bounding box center [288, 188] width 3 height 7
type input "*"
click at [40, 136] on icon at bounding box center [40, 141] width 14 height 17
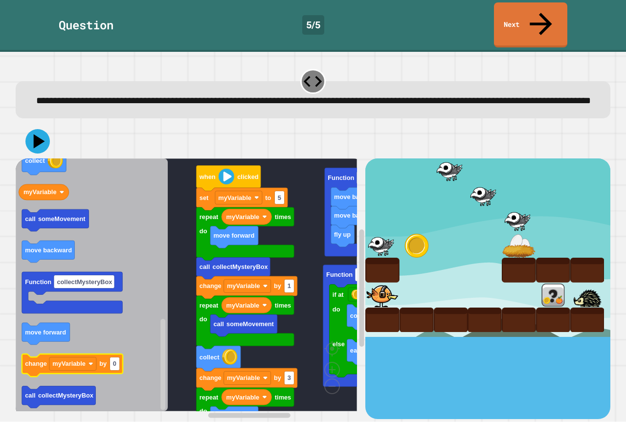
click at [97, 358] on icon "Blockly Workspace" at bounding box center [72, 365] width 101 height 22
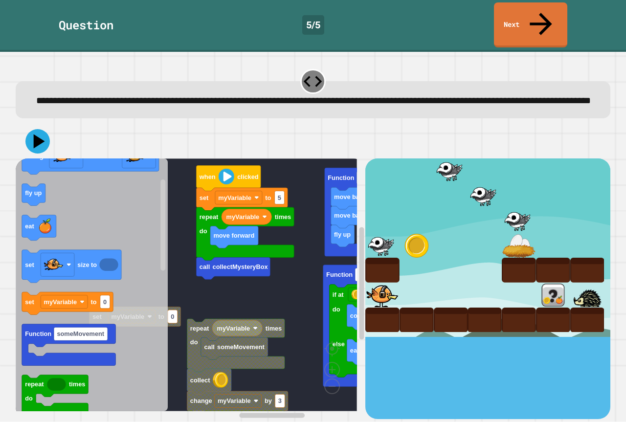
click at [207, 302] on div "fly up move backward move backward Function someMovement collect Function colle…" at bounding box center [191, 288] width 350 height 260
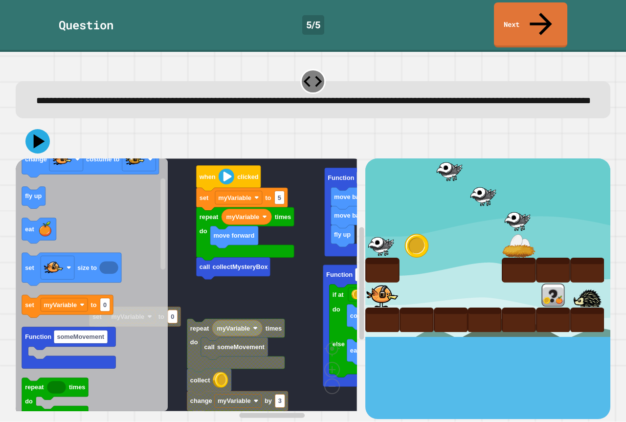
click at [190, 308] on div "fly up move backward move backward Function someMovement collect Function colle…" at bounding box center [191, 288] width 350 height 260
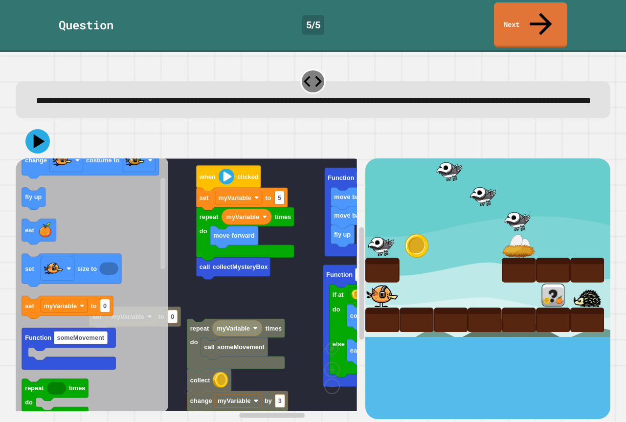
click at [188, 305] on div "fly up move backward move backward Function someMovement collect Function colle…" at bounding box center [191, 288] width 350 height 260
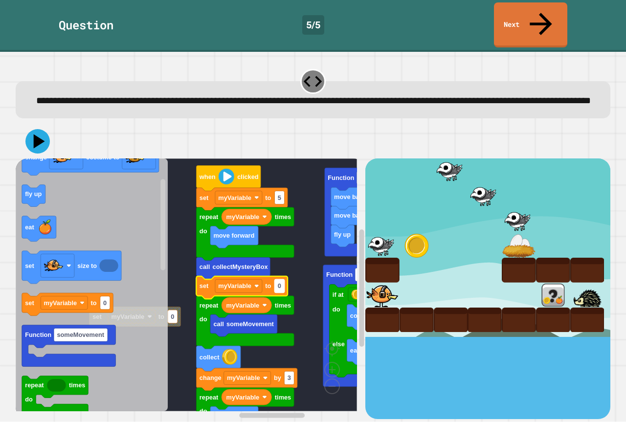
click at [281, 283] on g "0" at bounding box center [279, 286] width 10 height 13
type input "*"
click at [42, 131] on icon at bounding box center [37, 141] width 29 height 29
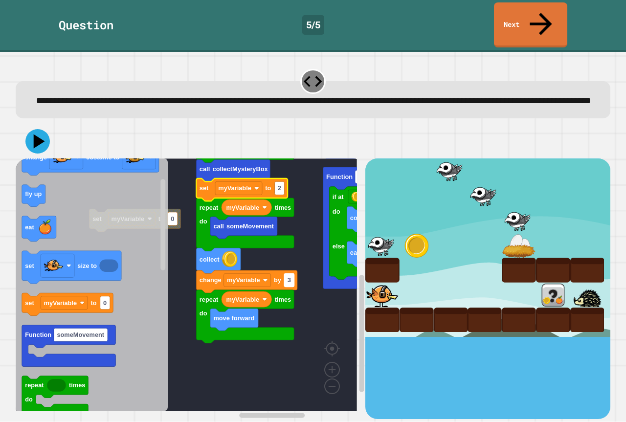
click at [290, 277] on text "3" at bounding box center [288, 280] width 3 height 7
type input "*"
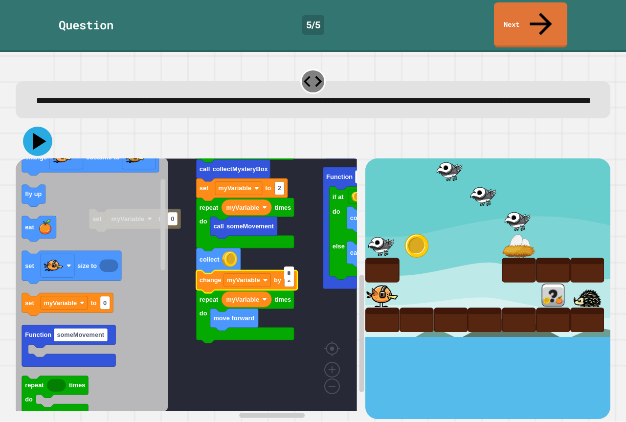
drag, startPoint x: 36, startPoint y: 132, endPoint x: 31, endPoint y: 131, distance: 5.6
click at [32, 131] on icon at bounding box center [37, 141] width 29 height 29
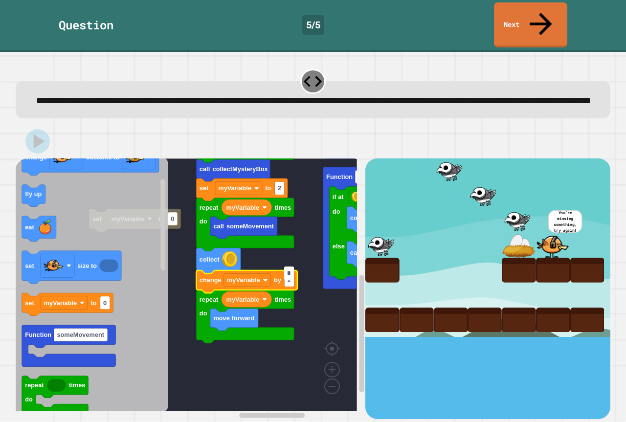
click at [288, 275] on input "*" at bounding box center [289, 272] width 10 height 13
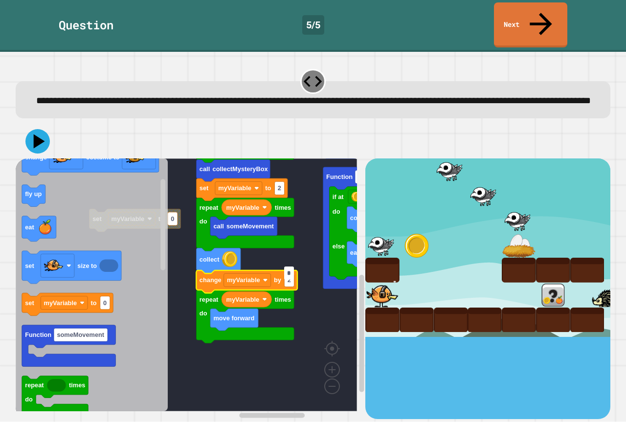
click at [289, 275] on input "*" at bounding box center [289, 272] width 10 height 13
type input "*"
click at [38, 127] on icon at bounding box center [37, 141] width 29 height 29
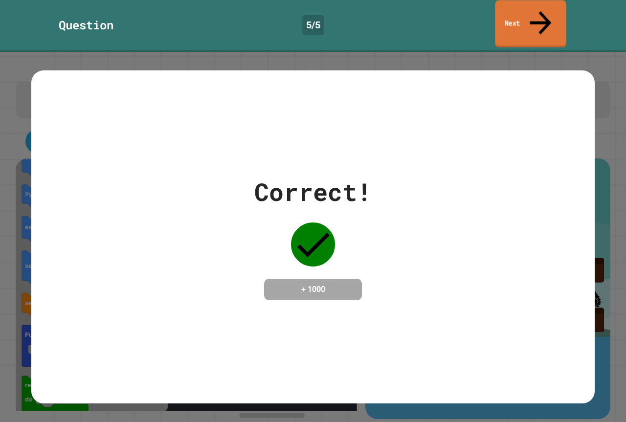
click at [503, 13] on link "Next" at bounding box center [530, 23] width 71 height 47
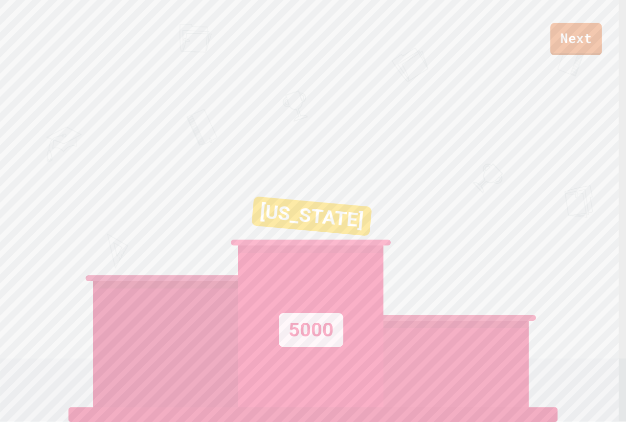
click at [581, 32] on link "Next" at bounding box center [576, 39] width 52 height 32
